Goal: Book appointment/travel/reservation

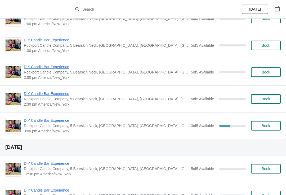
scroll to position [72, 0]
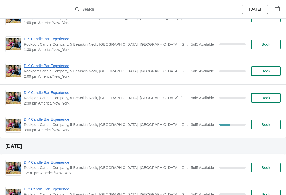
click at [64, 119] on span "DIY Candle Bar Experience" at bounding box center [106, 119] width 165 height 5
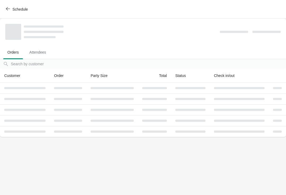
scroll to position [0, 0]
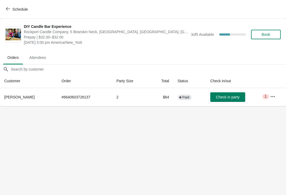
click at [18, 7] on span "Schedule" at bounding box center [19, 9] width 15 height 4
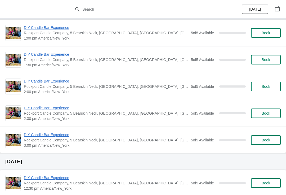
scroll to position [234, 0]
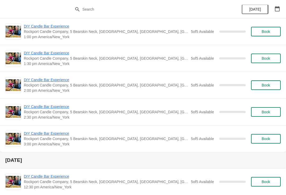
click at [267, 136] on button "Book" at bounding box center [266, 139] width 30 height 10
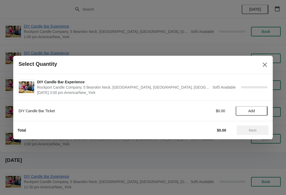
click at [162, 110] on div "DIY Candle Bar Ticket" at bounding box center [92, 110] width 147 height 5
click at [251, 113] on span "Add" at bounding box center [252, 111] width 7 height 4
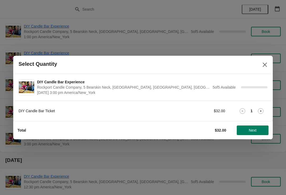
click at [263, 113] on icon at bounding box center [261, 111] width 6 height 6
click at [264, 110] on icon at bounding box center [261, 111] width 6 height 6
click at [252, 129] on span "Next" at bounding box center [253, 130] width 8 height 4
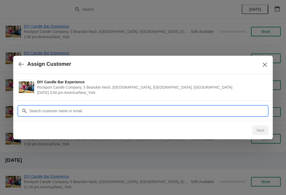
click at [130, 111] on input "Customer" at bounding box center [148, 111] width 239 height 10
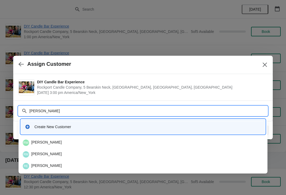
type input "Rachael"
click at [68, 129] on div "Create New Customer" at bounding box center [147, 126] width 227 height 5
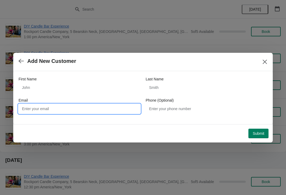
click at [90, 109] on input "Email" at bounding box center [80, 109] width 122 height 10
type input "R"
type input "[EMAIL_ADDRESS][DOMAIN_NAME]"
click at [261, 131] on span "Submit" at bounding box center [259, 133] width 12 height 4
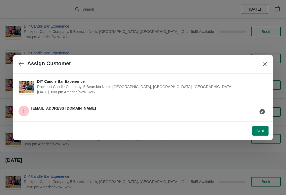
click at [260, 134] on button "Next" at bounding box center [261, 131] width 16 height 10
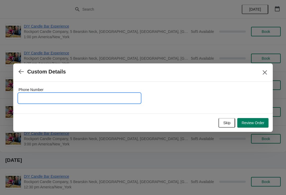
click at [90, 96] on input "Phone Number" at bounding box center [80, 98] width 122 height 10
click at [229, 121] on span "Skip" at bounding box center [227, 123] width 7 height 4
